Goal: Task Accomplishment & Management: Manage account settings

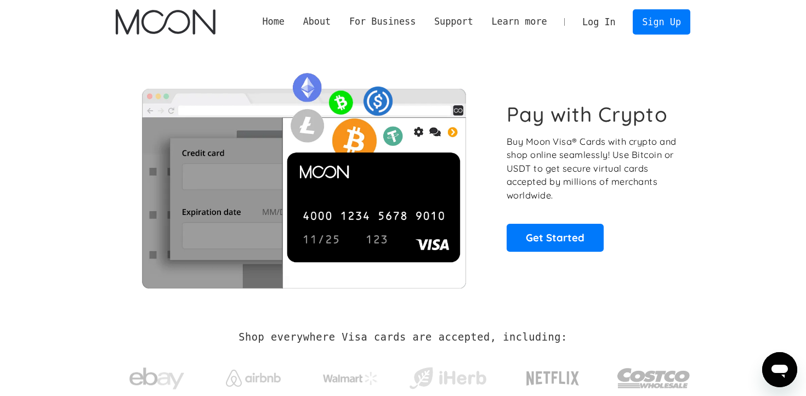
click at [583, 24] on link "Log In" at bounding box center [599, 22] width 52 height 24
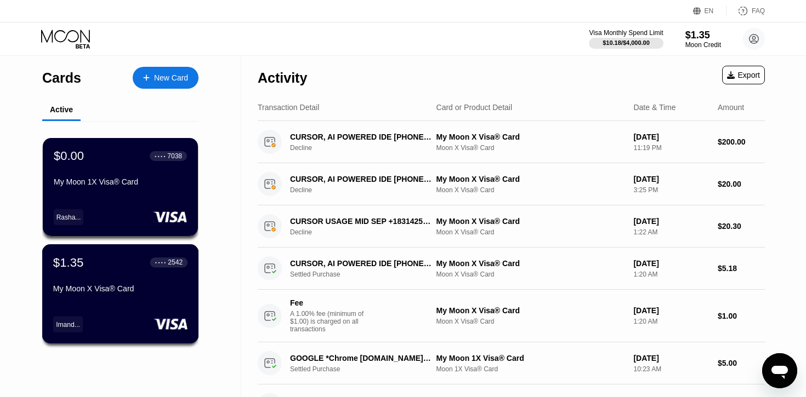
click at [119, 278] on div "$1.35 ● ● ● ● 2542 My Moon X Visa® Card" at bounding box center [120, 276] width 134 height 42
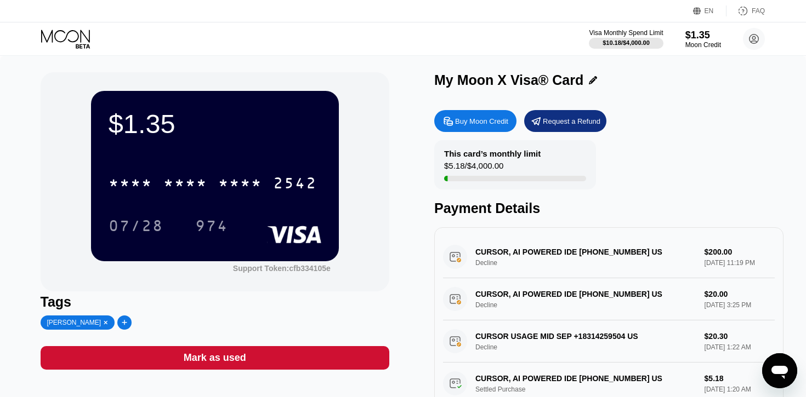
click at [155, 172] on div "* * * * * * * * * * * * 2542" at bounding box center [212, 182] width 221 height 27
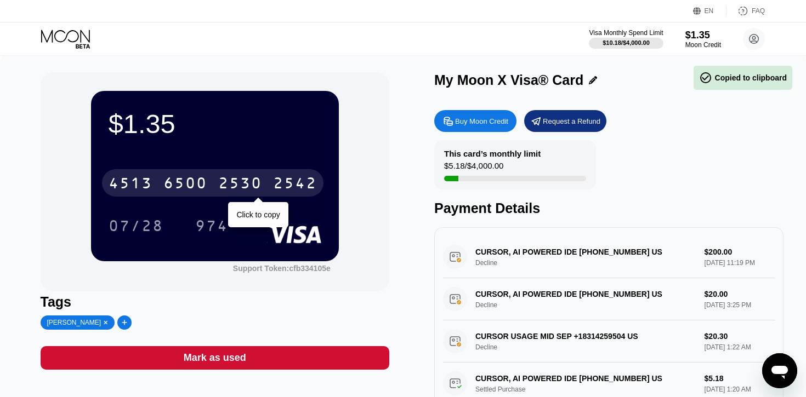
click at [162, 185] on div "[CREDIT_CARD_NUMBER]" at bounding box center [212, 182] width 221 height 27
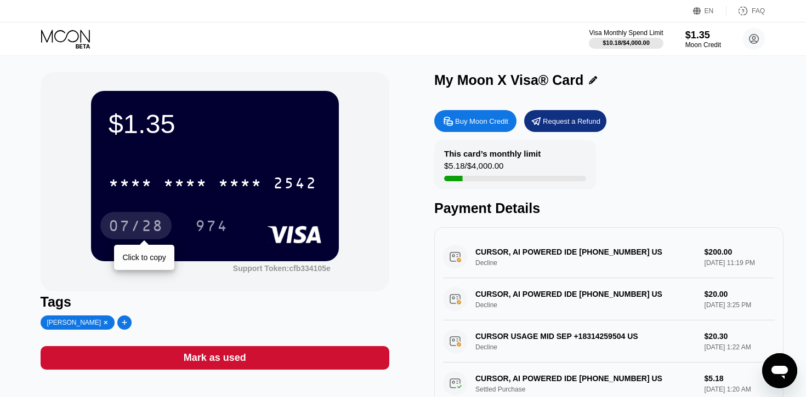
click at [130, 223] on div "07/28" at bounding box center [136, 228] width 55 height 18
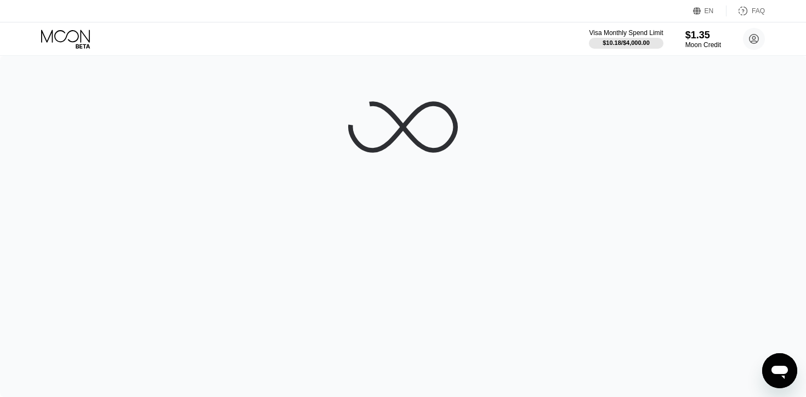
click at [66, 39] on icon at bounding box center [66, 39] width 51 height 19
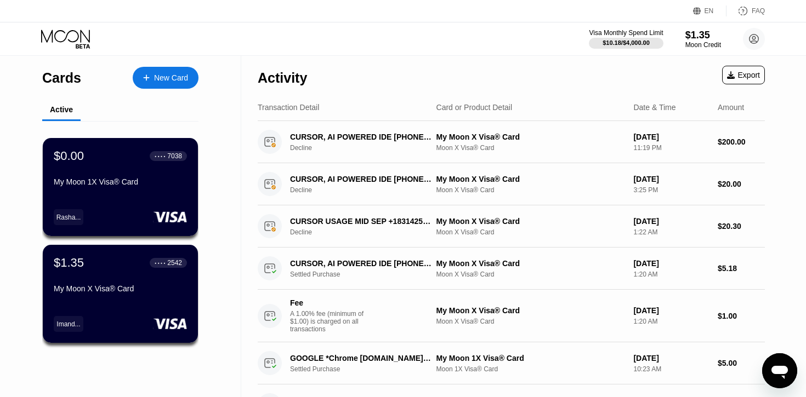
click at [66, 39] on icon at bounding box center [66, 39] width 51 height 19
